Goal: Information Seeking & Learning: Learn about a topic

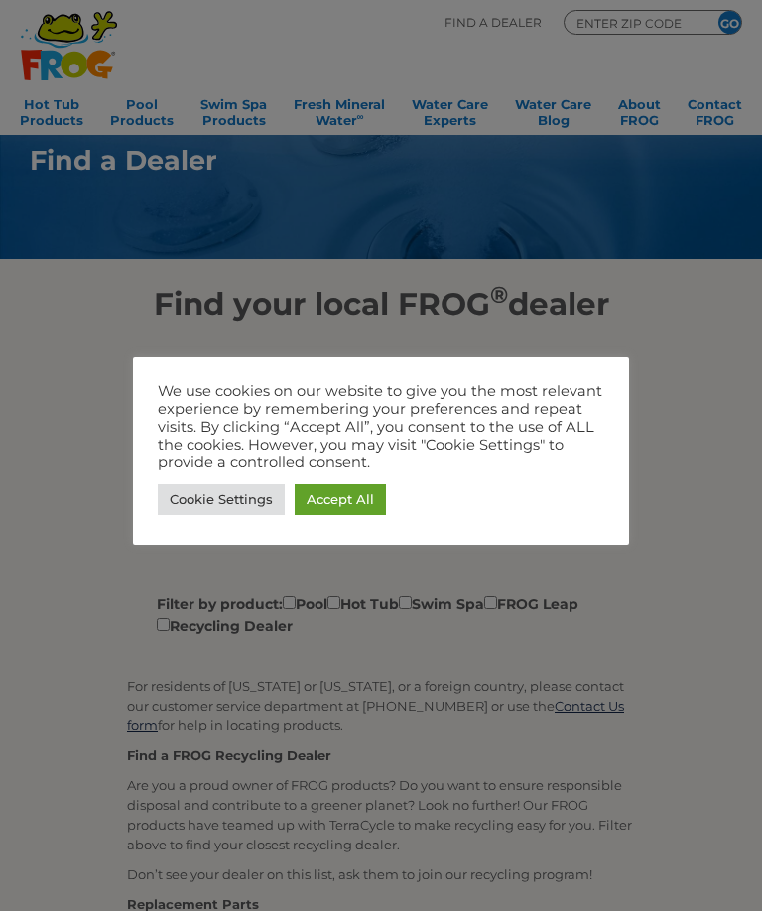
click at [343, 503] on link "Accept All" at bounding box center [340, 499] width 91 height 31
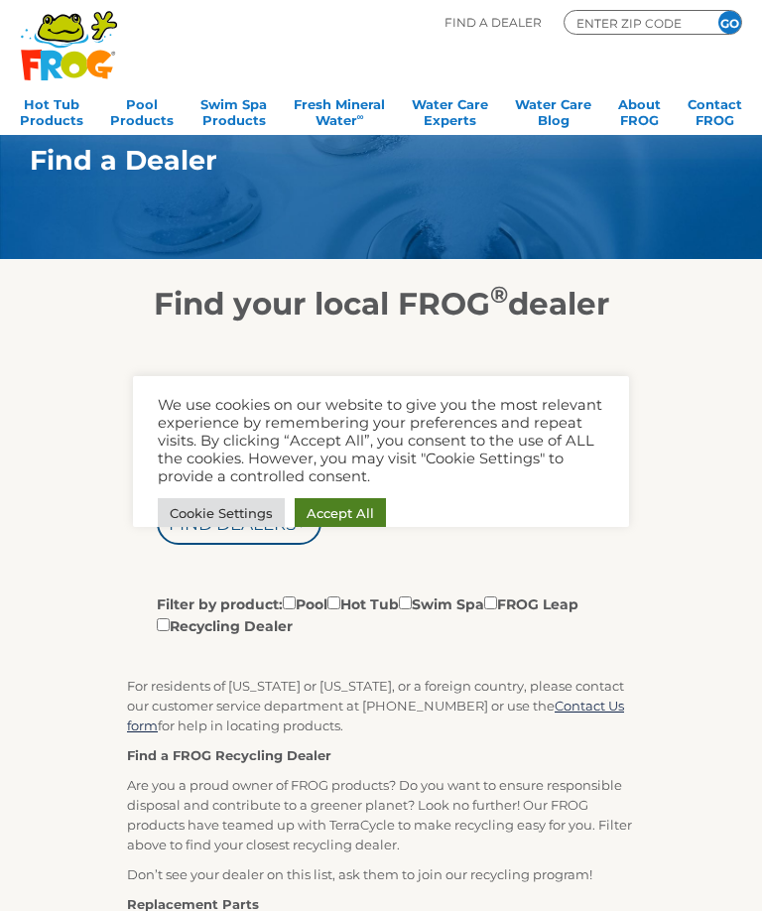
click at [332, 515] on link "Accept All" at bounding box center [340, 513] width 91 height 31
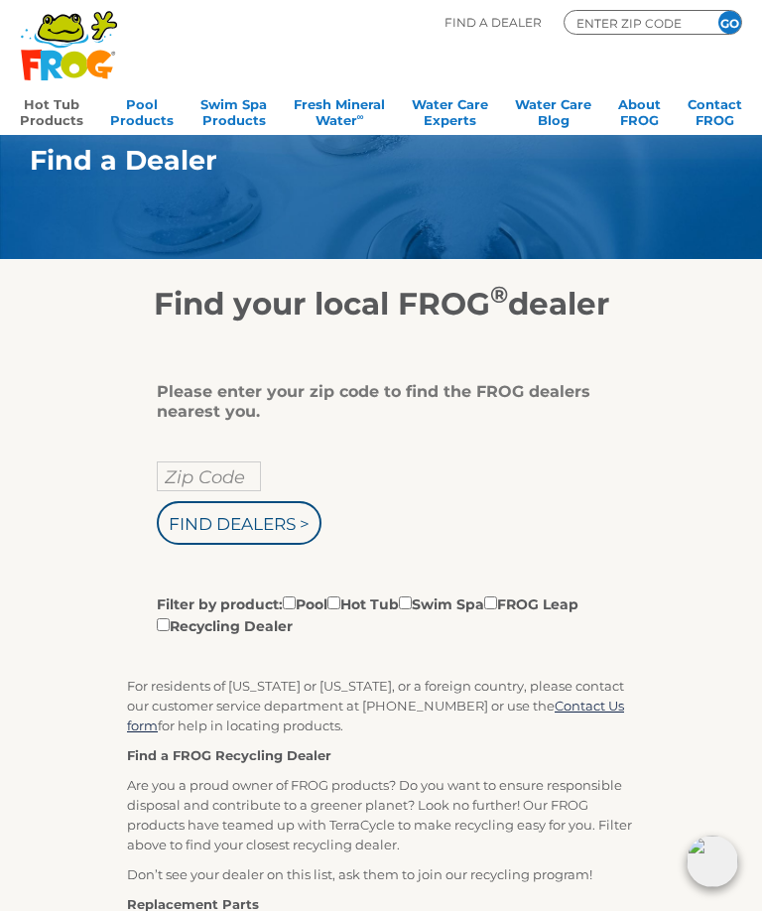
click at [57, 126] on link "Hot Tub Products" at bounding box center [52, 110] width 64 height 40
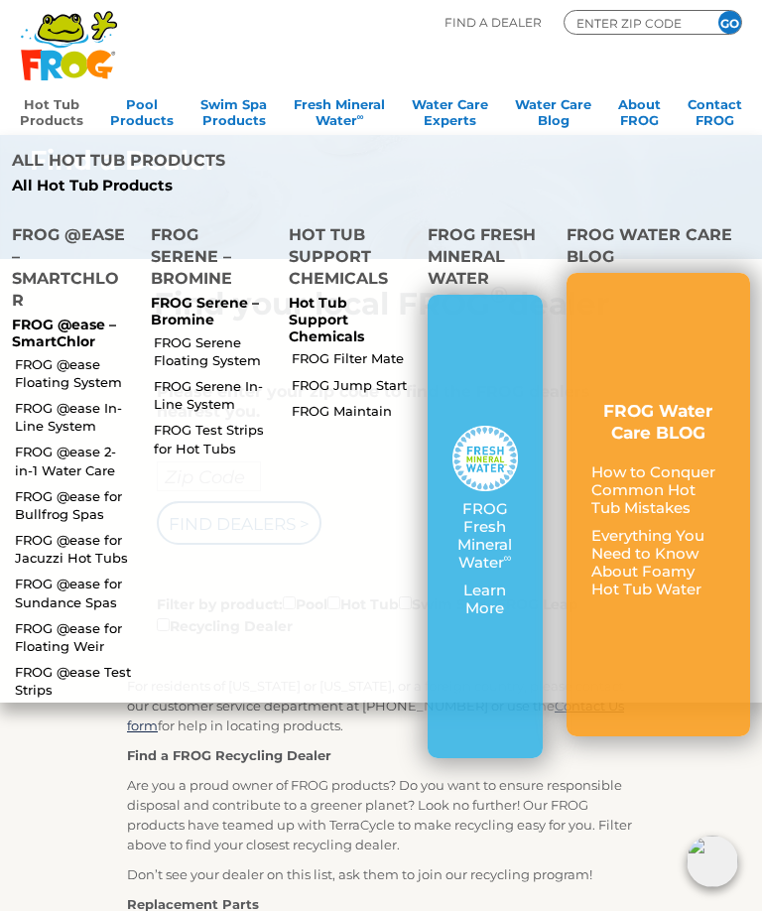
click at [69, 355] on link "FROG @ease Floating System" at bounding box center [74, 373] width 119 height 36
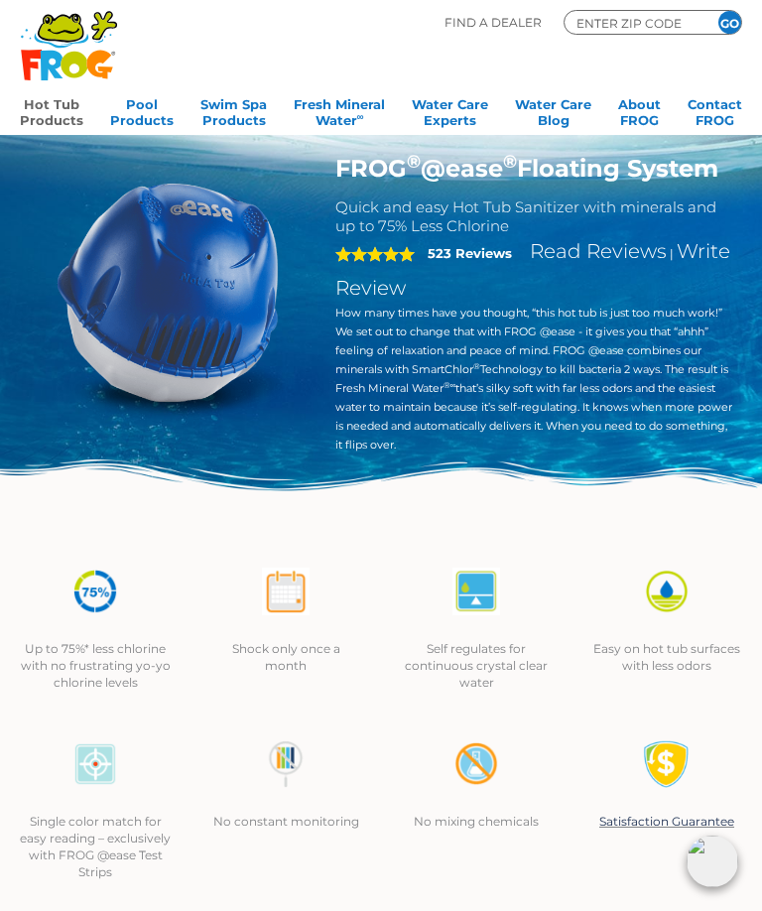
click at [73, 112] on link "Hot Tub Products" at bounding box center [52, 110] width 64 height 40
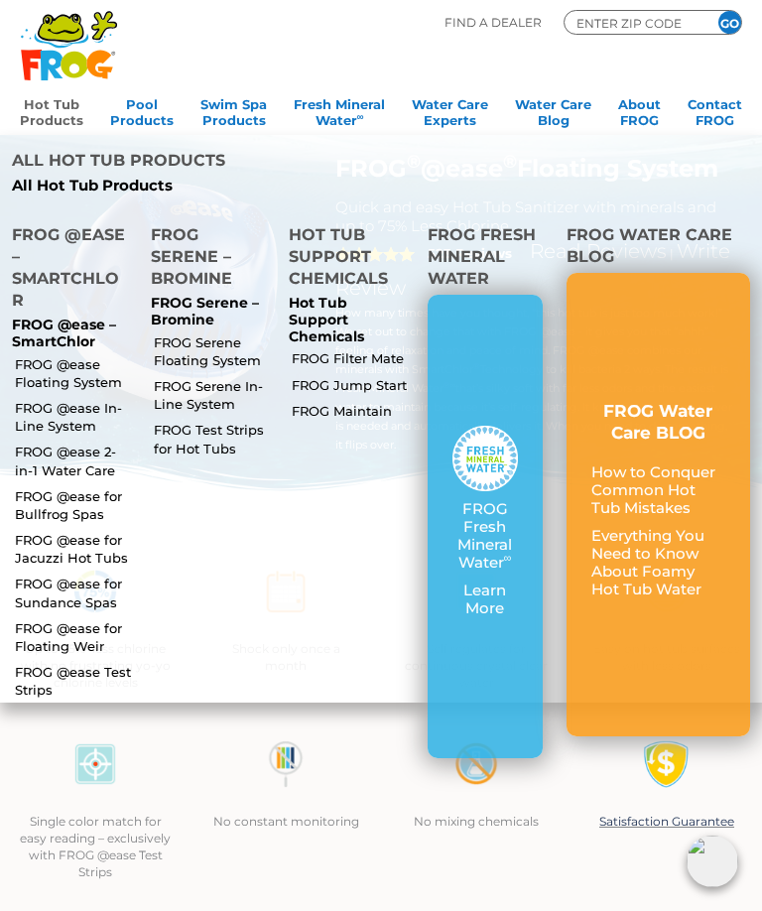
click at [78, 531] on link "FROG @ease for Jacuzzi Hot Tubs" at bounding box center [74, 549] width 119 height 36
